Goal: Check status: Check status

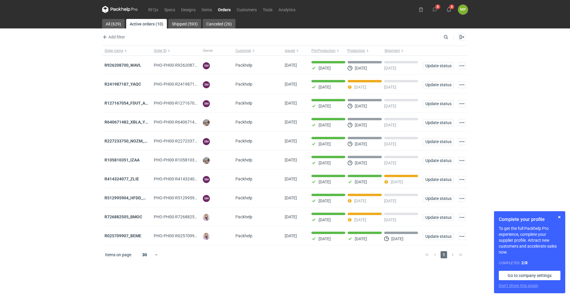
click at [230, 9] on link "Orders" at bounding box center [224, 9] width 19 height 7
click at [135, 200] on strong "R512995904_HFDD_MOOR" at bounding box center [129, 198] width 50 height 5
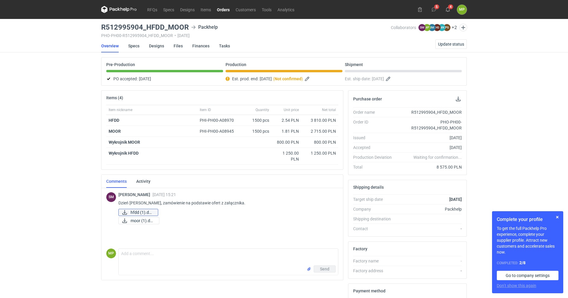
click at [141, 212] on span "hfdd (1).docx" at bounding box center [142, 212] width 23 height 7
